Goal: Task Accomplishment & Management: Manage account settings

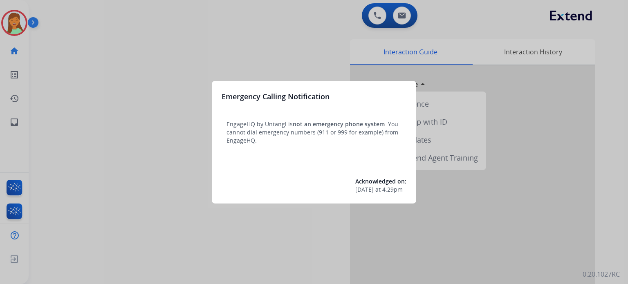
click at [128, 234] on div at bounding box center [314, 142] width 628 height 284
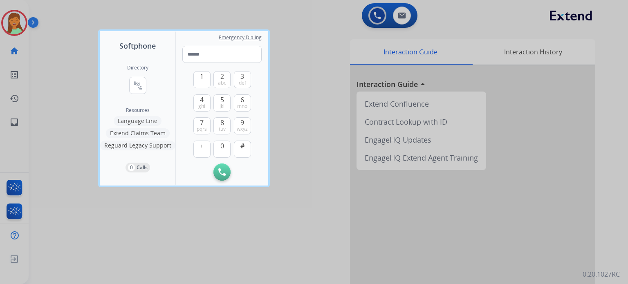
click at [127, 220] on div at bounding box center [314, 142] width 628 height 284
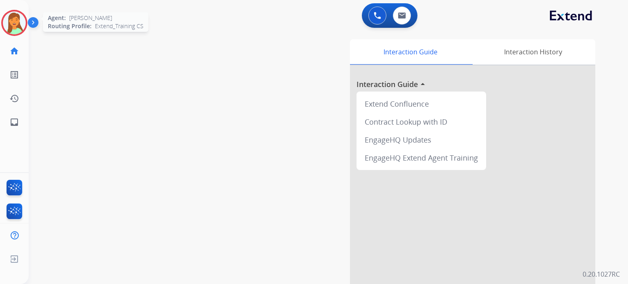
click at [13, 9] on div "Olivia Logged In Edit Avatar Agent: Olivia Routing Profile: Extend_Training CS …" at bounding box center [14, 67] width 29 height 134
click at [15, 17] on img at bounding box center [14, 22] width 23 height 23
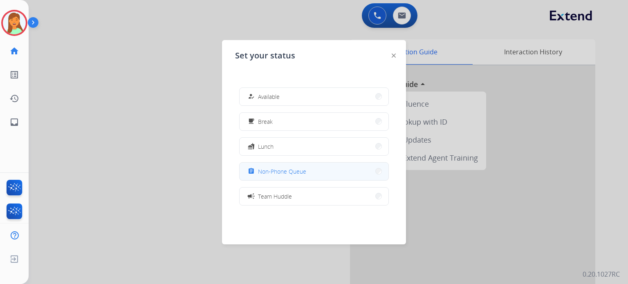
click at [296, 167] on span "Non-Phone Queue" at bounding box center [282, 171] width 48 height 9
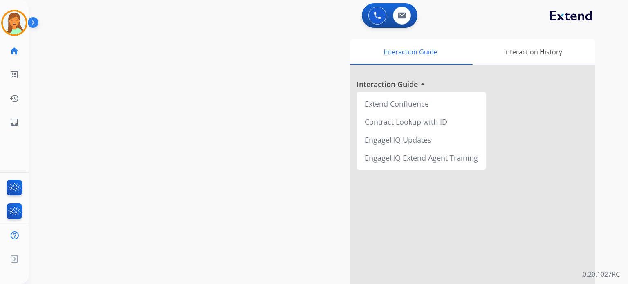
click at [212, 195] on div "swap_horiz Break voice bridge close_fullscreen Connect 3-Way Call merge_type Se…" at bounding box center [319, 199] width 580 height 341
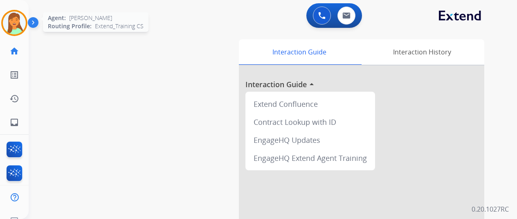
click at [15, 24] on img at bounding box center [14, 22] width 23 height 23
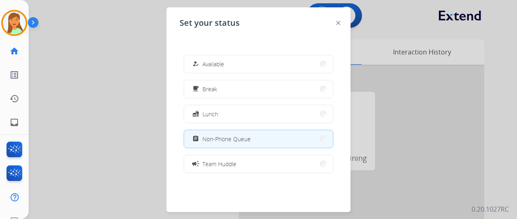
click at [120, 101] on div at bounding box center [258, 109] width 517 height 219
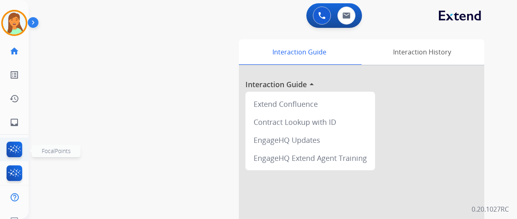
click at [19, 148] on img at bounding box center [14, 150] width 19 height 19
